Goal: Transaction & Acquisition: Purchase product/service

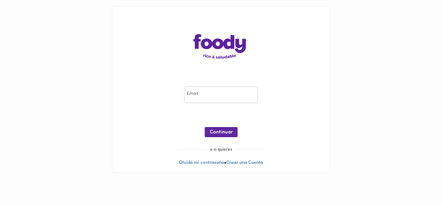
click at [236, 91] on input "email" at bounding box center [221, 95] width 74 height 17
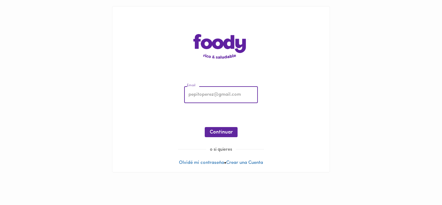
type input "[EMAIL_ADDRESS][DOMAIN_NAME]"
click at [229, 128] on button "Continuar" at bounding box center [221, 132] width 33 height 10
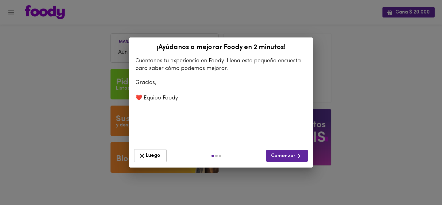
click at [154, 157] on span "Luego" at bounding box center [150, 156] width 25 height 8
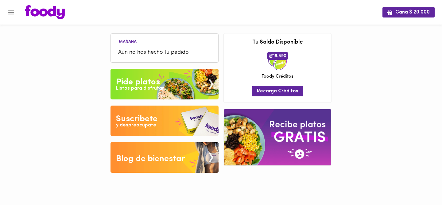
click at [5, 15] on div at bounding box center [3, 102] width 6 height 205
click at [10, 12] on icon "Menu" at bounding box center [11, 12] width 6 height 4
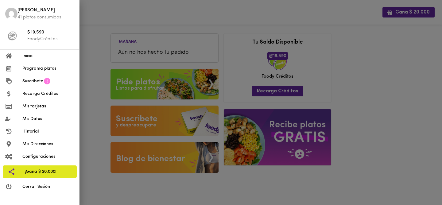
click at [38, 72] on span "Programa platos" at bounding box center [48, 68] width 52 height 6
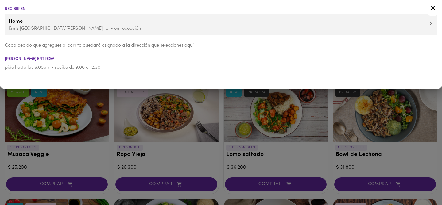
click at [54, 22] on span "Home" at bounding box center [221, 22] width 425 height 8
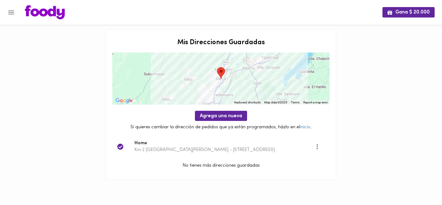
click at [219, 148] on p "Km 2 [GEOGRAPHIC_DATA][PERSON_NAME] - [STREET_ADDRESS]" at bounding box center [224, 150] width 181 height 6
click at [11, 12] on icon "Menu" at bounding box center [11, 12] width 6 height 4
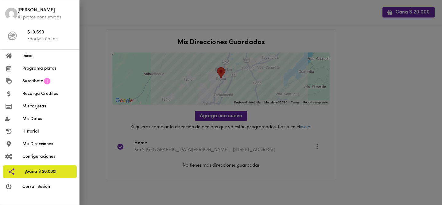
click at [45, 69] on span "Programa platos" at bounding box center [48, 68] width 52 height 6
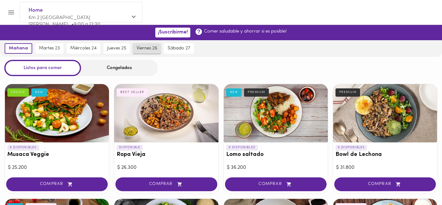
click at [153, 45] on button "viernes 26" at bounding box center [147, 48] width 28 height 10
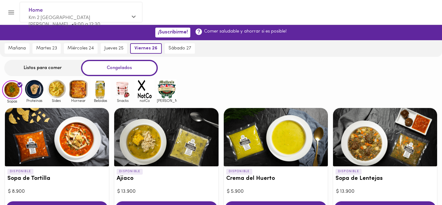
click at [47, 71] on div "Listos para comer" at bounding box center [42, 68] width 77 height 16
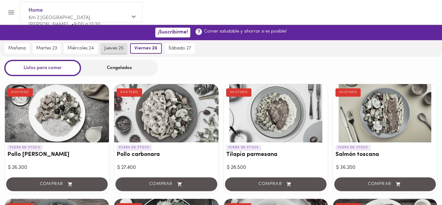
click at [113, 46] on span "jueves 25" at bounding box center [113, 49] width 19 height 6
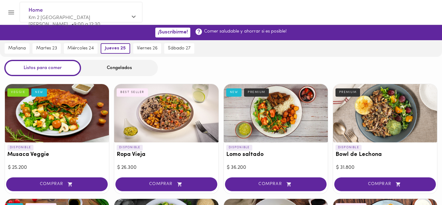
click at [79, 43] on div "miércoles 24" at bounding box center [80, 48] width 37 height 17
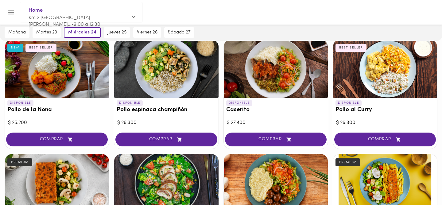
scroll to position [162, 0]
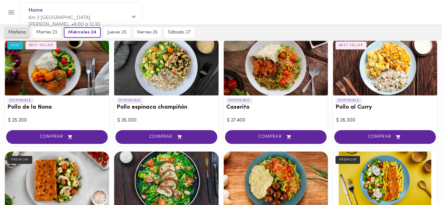
click at [18, 33] on span "mañana" at bounding box center [17, 33] width 18 height 6
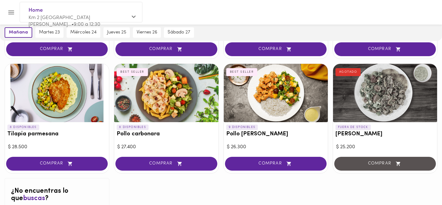
scroll to position [364, 0]
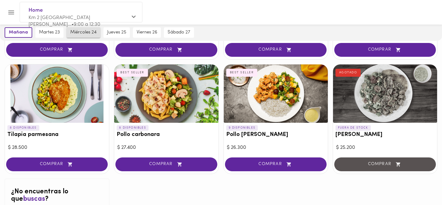
click at [70, 35] on span "miércoles 24" at bounding box center [83, 33] width 26 height 6
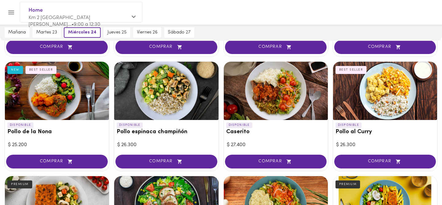
scroll to position [133, 0]
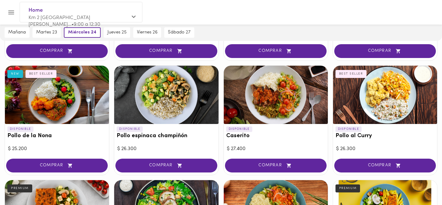
click at [276, 106] on div at bounding box center [276, 95] width 104 height 58
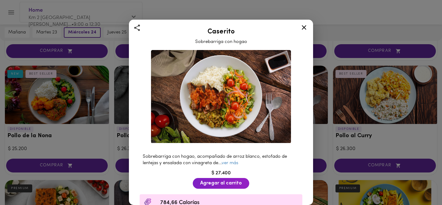
click at [305, 26] on icon at bounding box center [304, 27] width 5 height 5
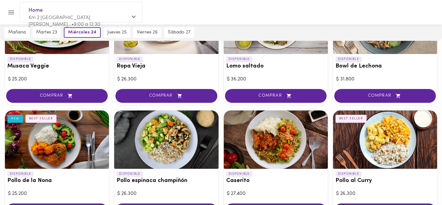
scroll to position [86, 0]
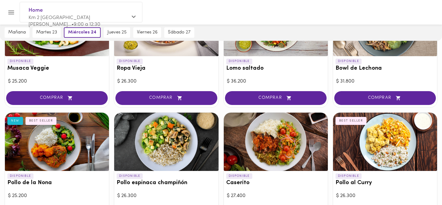
click at [55, 151] on div at bounding box center [57, 142] width 104 height 58
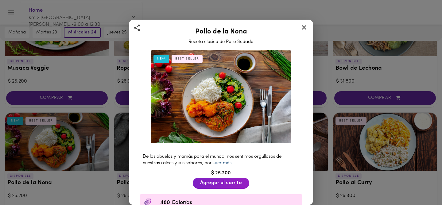
click at [224, 163] on link "ver más" at bounding box center [223, 163] width 17 height 5
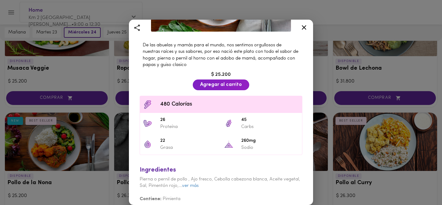
scroll to position [118, 0]
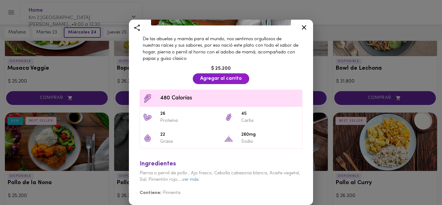
click at [301, 28] on icon at bounding box center [304, 28] width 8 height 8
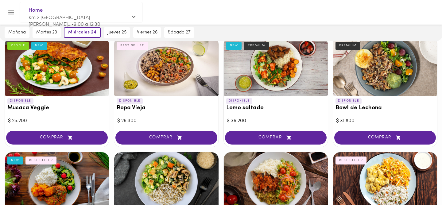
scroll to position [27, 0]
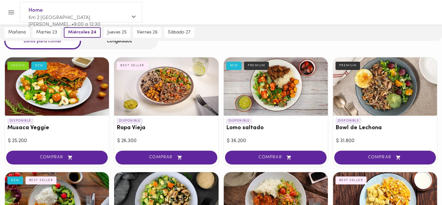
click at [10, 11] on icon "Menu" at bounding box center [11, 13] width 8 height 8
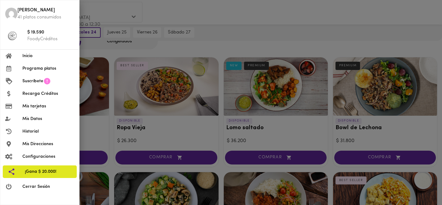
click at [41, 96] on span "Recarga Créditos" at bounding box center [48, 94] width 52 height 6
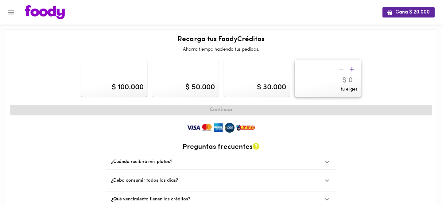
click at [351, 68] on icon "button" at bounding box center [352, 69] width 8 height 8
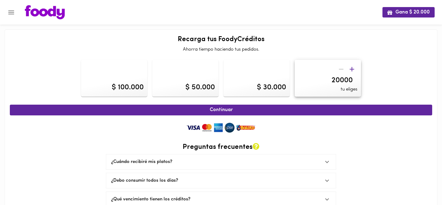
click at [350, 69] on icon "button" at bounding box center [352, 69] width 8 height 8
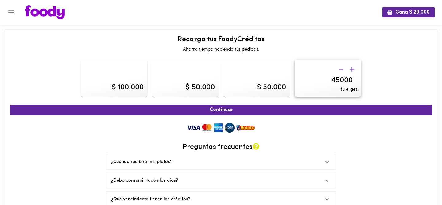
click at [350, 69] on icon "button" at bounding box center [352, 69] width 8 height 8
type input "60000"
click at [11, 9] on icon "Menu" at bounding box center [11, 13] width 8 height 8
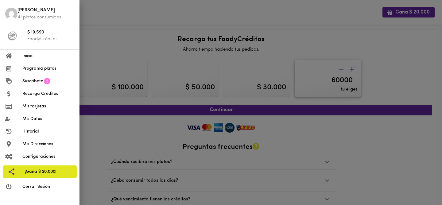
click at [37, 70] on span "Programa platos" at bounding box center [48, 68] width 52 height 6
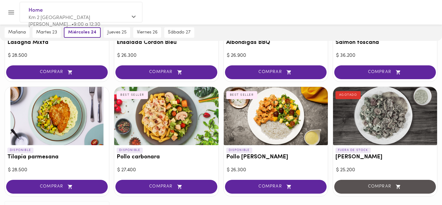
scroll to position [337, 0]
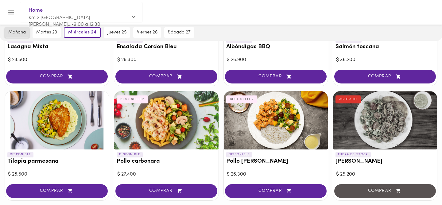
click at [17, 31] on span "mañana" at bounding box center [17, 33] width 18 height 6
click at [84, 30] on span "miércoles 24" at bounding box center [83, 33] width 26 height 6
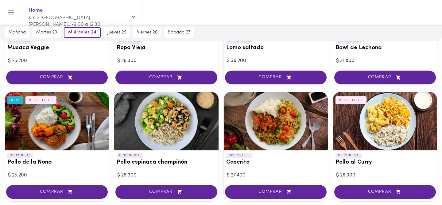
scroll to position [107, 0]
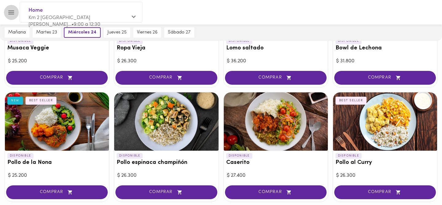
click at [8, 11] on icon "Menu" at bounding box center [11, 13] width 8 height 8
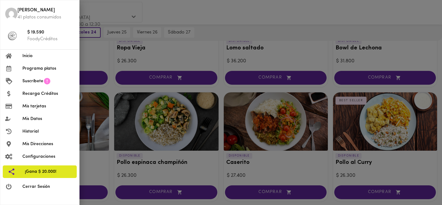
click at [45, 95] on span "Recarga Créditos" at bounding box center [48, 94] width 52 height 6
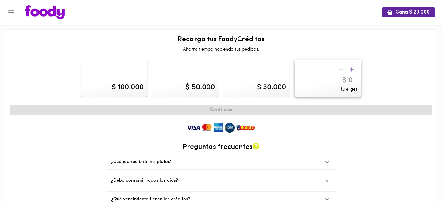
click at [352, 68] on icon "button" at bounding box center [352, 69] width 8 height 8
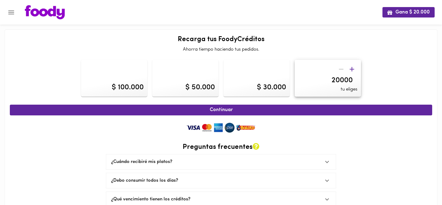
click at [352, 68] on icon "button" at bounding box center [352, 69] width 8 height 8
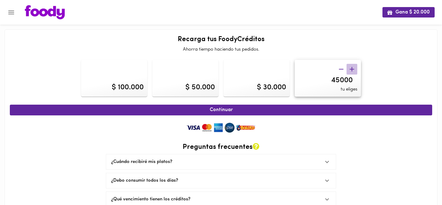
click at [352, 68] on icon "button" at bounding box center [352, 69] width 8 height 8
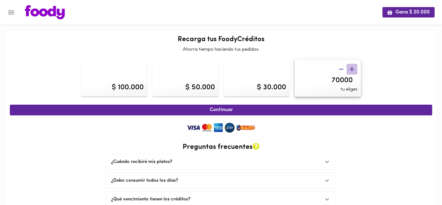
click at [352, 68] on icon "button" at bounding box center [352, 69] width 8 height 8
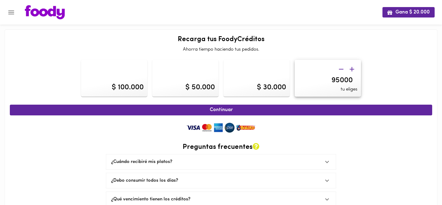
click at [352, 68] on icon "button" at bounding box center [352, 69] width 8 height 8
type input "110000"
click at [275, 112] on span "Continuar" at bounding box center [221, 110] width 409 height 6
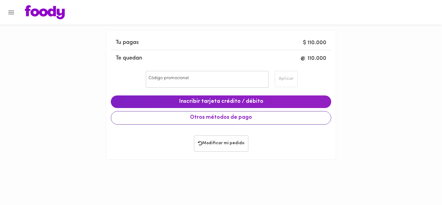
click at [258, 119] on span "Otros métodos de pago" at bounding box center [221, 118] width 210 height 7
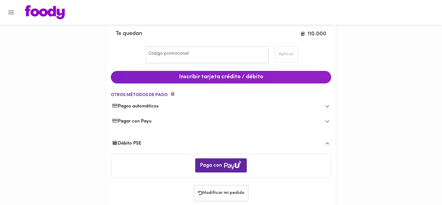
scroll to position [38, 0]
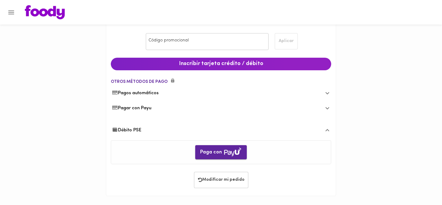
click at [217, 152] on span "Paga con" at bounding box center [221, 153] width 42 height 10
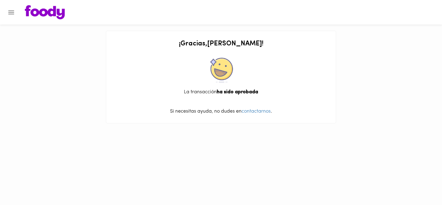
click at [10, 11] on icon "Menu" at bounding box center [11, 13] width 8 height 8
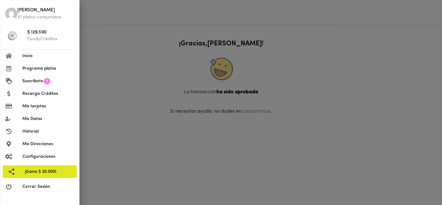
click at [41, 69] on span "Programa platos" at bounding box center [48, 68] width 52 height 6
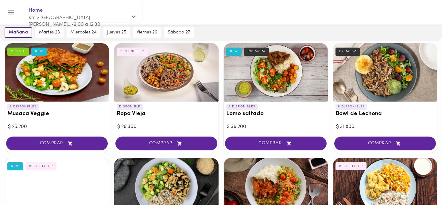
scroll to position [46, 0]
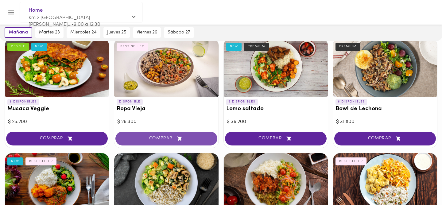
click at [173, 137] on span "COMPRAR" at bounding box center [166, 138] width 86 height 5
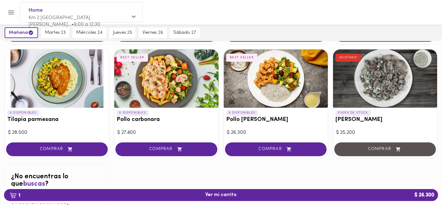
scroll to position [376, 0]
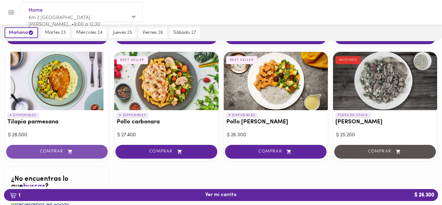
click at [67, 155] on button "COMPRAR" at bounding box center [57, 152] width 102 height 14
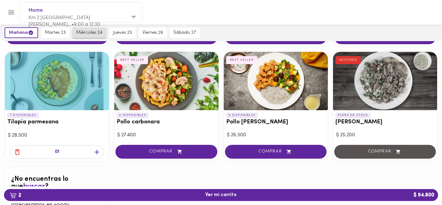
click at [89, 33] on span "miércoles 24" at bounding box center [89, 33] width 26 height 6
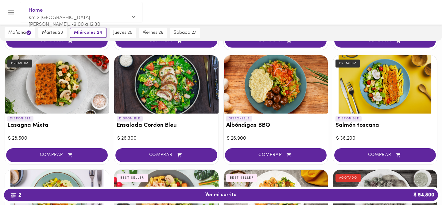
scroll to position [260, 0]
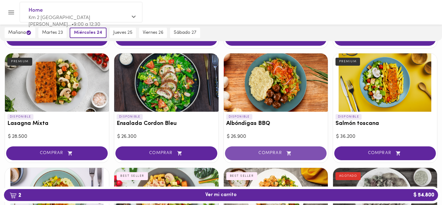
click at [257, 149] on button "COMPRAR" at bounding box center [276, 153] width 102 height 14
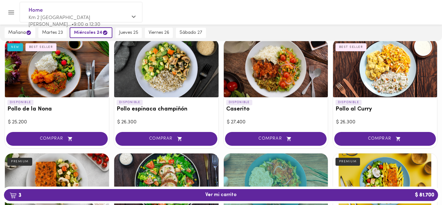
scroll to position [158, 0]
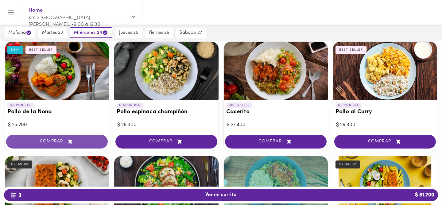
click at [71, 136] on button "COMPRAR" at bounding box center [57, 142] width 102 height 14
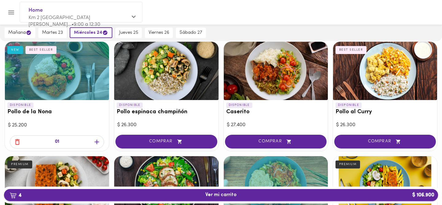
click at [208, 197] on span "4 Ver mi carrito $ 106.900" at bounding box center [220, 195] width 31 height 6
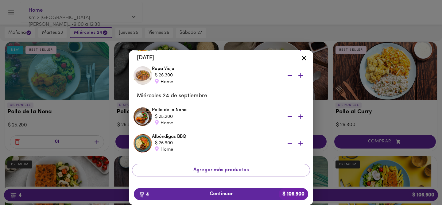
scroll to position [64, 0]
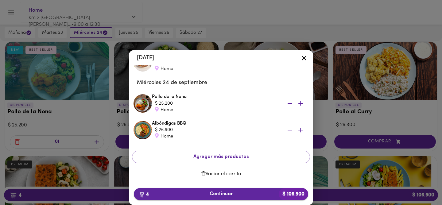
click at [233, 193] on span "4 Continuar $ 106.900" at bounding box center [221, 194] width 165 height 6
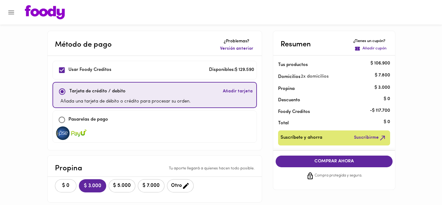
click at [61, 91] on input "checkbox" at bounding box center [62, 91] width 13 height 13
checkbox input "true"
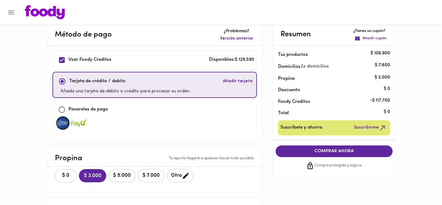
scroll to position [15, 0]
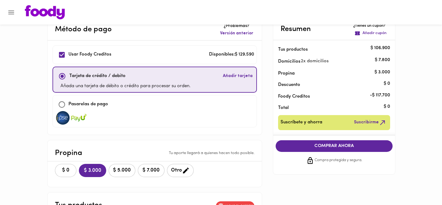
click at [61, 104] on input "checkbox" at bounding box center [61, 104] width 13 height 13
checkbox input "true"
checkbox input "false"
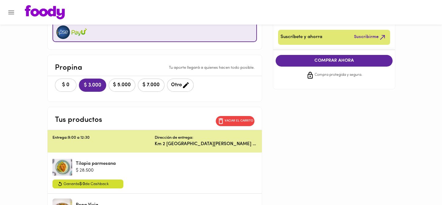
scroll to position [101, 0]
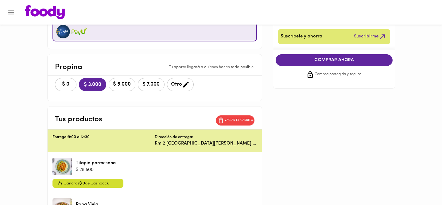
click at [118, 85] on span "$ 5.000" at bounding box center [122, 85] width 19 height 6
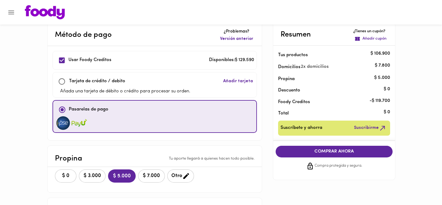
scroll to position [0, 0]
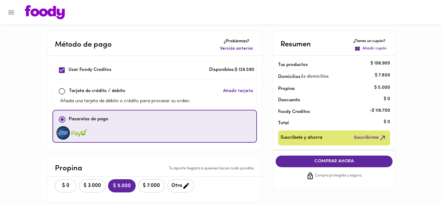
click at [301, 164] on span "COMPRAR AHORA" at bounding box center [334, 162] width 105 height 6
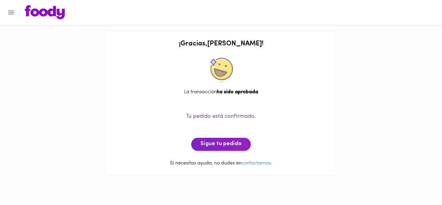
click at [229, 146] on span "Sigue tu pedido" at bounding box center [220, 144] width 41 height 7
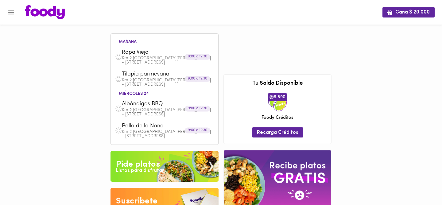
click at [14, 14] on icon "Menu" at bounding box center [11, 13] width 8 height 8
